Goal: Navigation & Orientation: Understand site structure

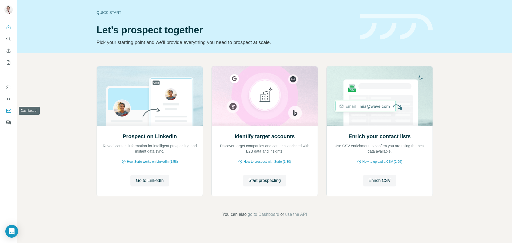
click at [10, 111] on icon "Dashboard" at bounding box center [8, 110] width 5 height 5
click at [148, 184] on button "Go to LinkedIn" at bounding box center [149, 181] width 38 height 12
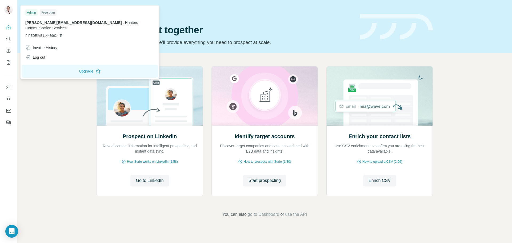
click at [8, 11] on img at bounding box center [8, 9] width 9 height 9
click at [59, 149] on div "Prospect on LinkedIn Reveal contact information for intelligent prospecting and…" at bounding box center [264, 141] width 495 height 177
click at [46, 45] on div "Invoice History" at bounding box center [41, 47] width 32 height 5
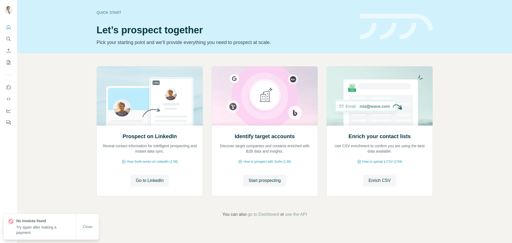
click at [41, 143] on div "Prospect on LinkedIn Reveal contact information for intelligent prospecting and…" at bounding box center [264, 141] width 495 height 177
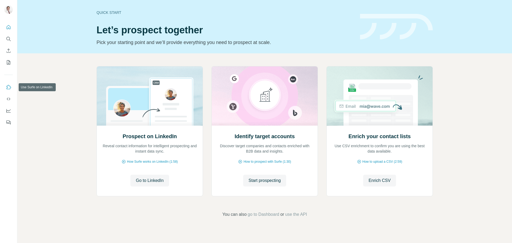
click at [9, 89] on icon "Use Surfe on LinkedIn" at bounding box center [8, 87] width 5 height 5
click at [155, 163] on span "How Surfe works on LinkedIn (1:58)" at bounding box center [152, 161] width 51 height 5
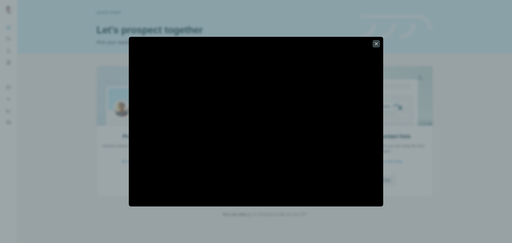
drag, startPoint x: 249, startPoint y: 41, endPoint x: 386, endPoint y: 55, distance: 137.7
click at [394, 59] on div at bounding box center [256, 121] width 512 height 243
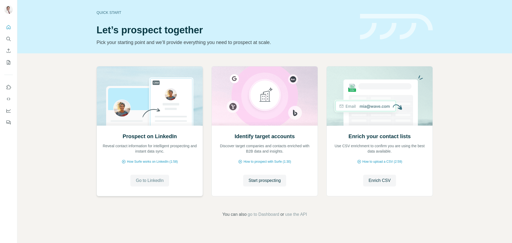
click at [136, 182] on span "Go to LinkedIn" at bounding box center [150, 180] width 28 height 6
click at [9, 87] on icon "Use Surfe on LinkedIn" at bounding box center [8, 87] width 5 height 5
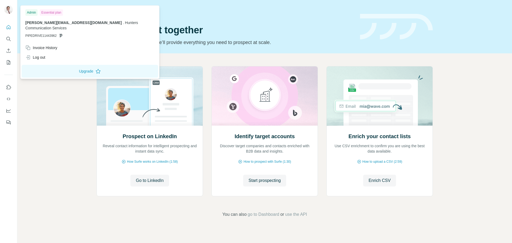
click at [49, 10] on div "Essential plan" at bounding box center [51, 12] width 23 height 6
click at [8, 10] on img at bounding box center [8, 9] width 9 height 9
drag, startPoint x: 52, startPoint y: 13, endPoint x: 16, endPoint y: 14, distance: 36.3
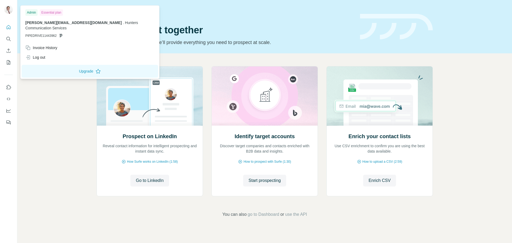
click at [42, 14] on div "Essential plan" at bounding box center [51, 12] width 23 height 6
click at [29, 11] on div "Admin" at bounding box center [31, 12] width 12 height 6
click at [53, 13] on div "Essential plan" at bounding box center [51, 12] width 23 height 6
click at [38, 126] on div "Prospect on LinkedIn Reveal contact information for intelligent prospecting and…" at bounding box center [264, 141] width 495 height 177
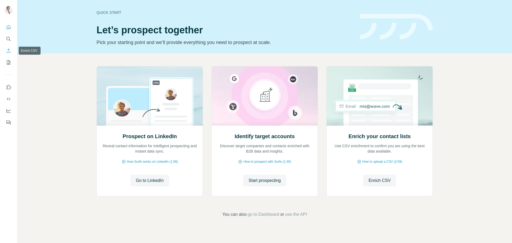
click at [9, 51] on icon "Enrich CSV" at bounding box center [8, 50] width 5 height 5
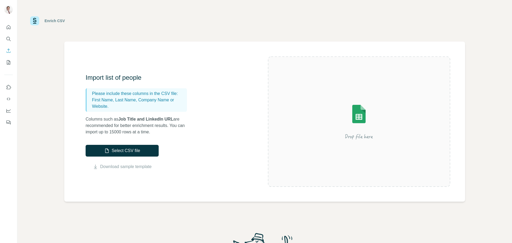
click at [353, 52] on div "Import list of people Please include these columns in the CSV file: First Name,…" at bounding box center [264, 122] width 401 height 160
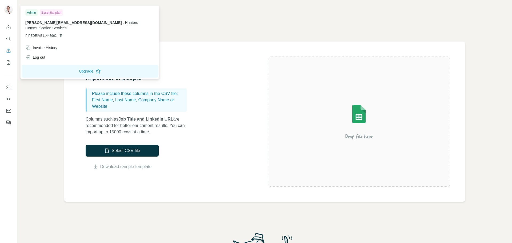
click at [5, 9] on img at bounding box center [8, 9] width 9 height 9
click at [7, 9] on img at bounding box center [8, 9] width 9 height 9
click at [7, 63] on icon "My lists" at bounding box center [8, 62] width 5 height 5
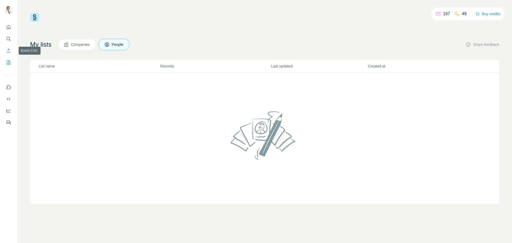
click at [9, 53] on icon "Enrich CSV" at bounding box center [8, 50] width 5 height 5
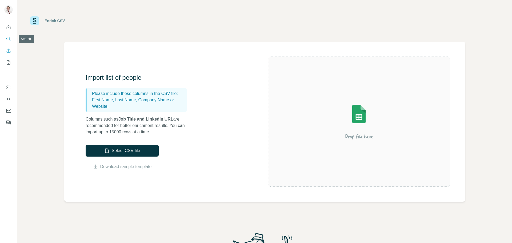
click at [9, 40] on icon "Search" at bounding box center [8, 38] width 5 height 5
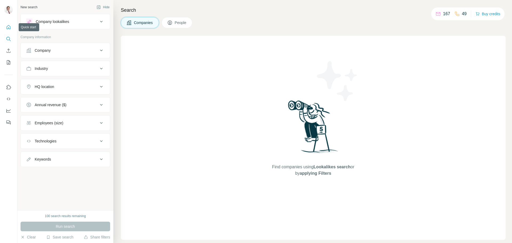
click at [6, 28] on icon "Quick start" at bounding box center [8, 27] width 5 height 5
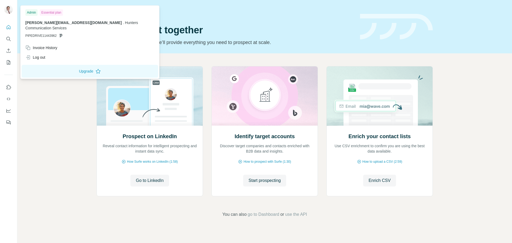
click at [6, 9] on img at bounding box center [8, 9] width 9 height 9
click at [7, 88] on icon "Use Surfe on LinkedIn" at bounding box center [8, 87] width 5 height 5
